Goal: Download file/media

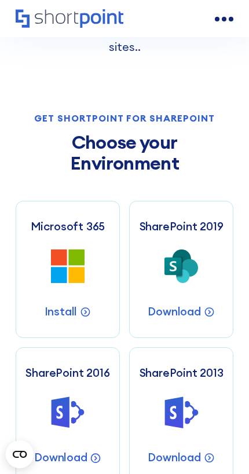
scroll to position [461, 0]
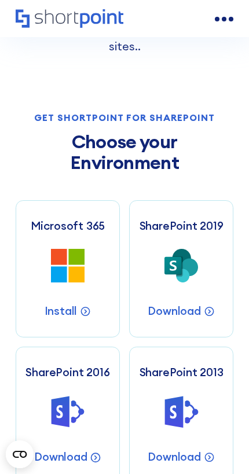
click at [207, 311] on icon at bounding box center [206, 311] width 2 height 0
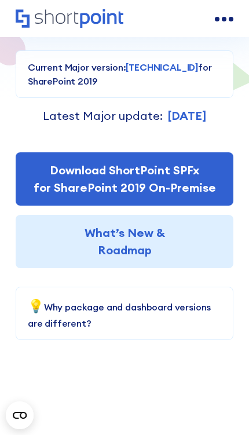
scroll to position [333, 0]
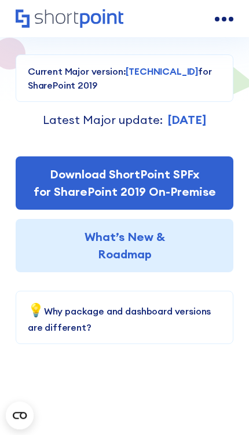
click at [203, 177] on link "Download ShortPoint SPFx for SharePoint 2019 On-Premise" at bounding box center [125, 182] width 218 height 53
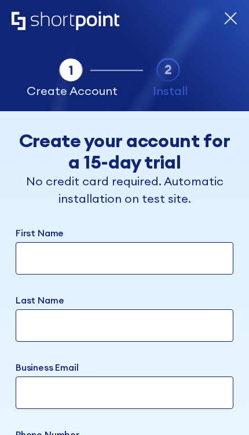
select select "SharePoint 2019 (On-Premise)"
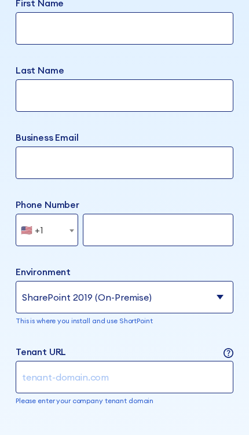
scroll to position [313, 0]
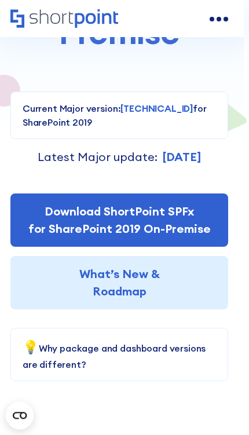
scroll to position [295, 5]
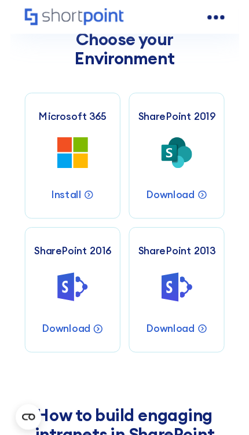
scroll to position [545, 0]
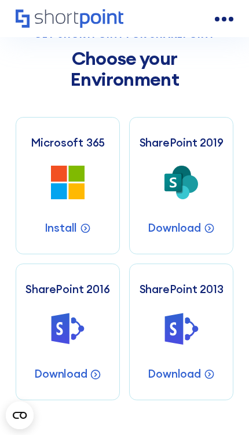
click at [82, 222] on icon at bounding box center [85, 227] width 11 height 11
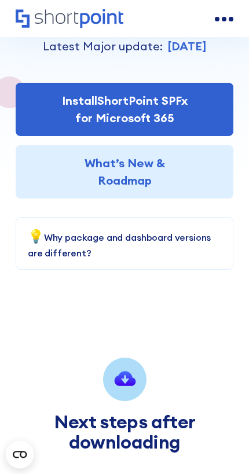
scroll to position [294, 0]
click at [172, 136] on link "Install ShortPoint SPFx for Microsoft 365" at bounding box center [125, 109] width 218 height 53
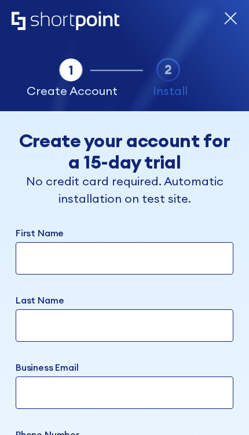
select select "Microsoft 365"
click at [232, 17] on icon "form" at bounding box center [231, 19] width 12 height 12
